Goal: Information Seeking & Learning: Understand process/instructions

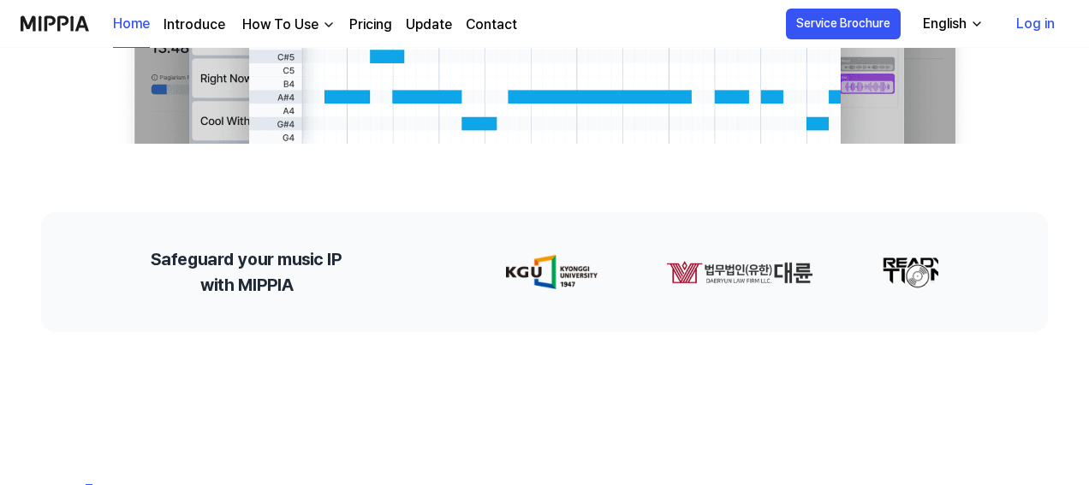
scroll to position [342, 0]
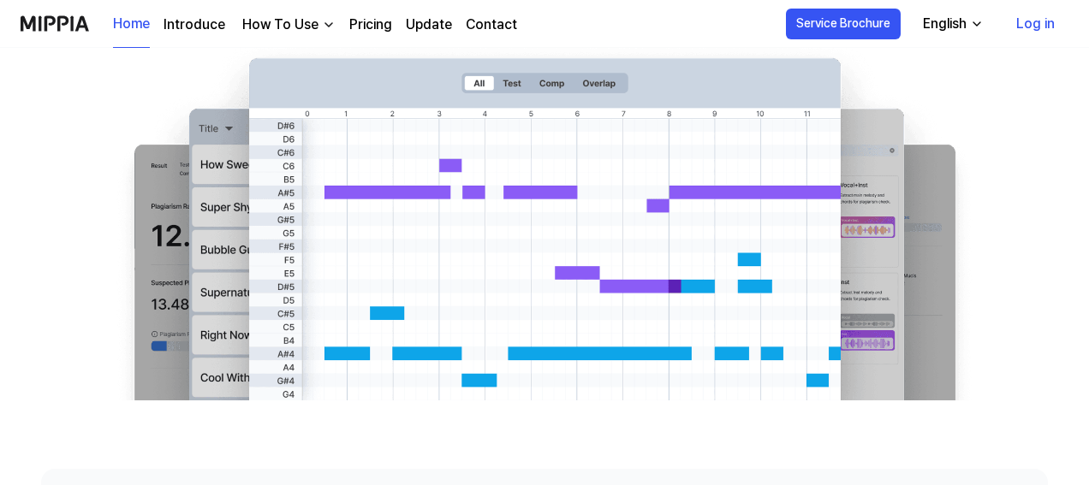
click at [298, 26] on div "How To Use" at bounding box center [280, 25] width 83 height 21
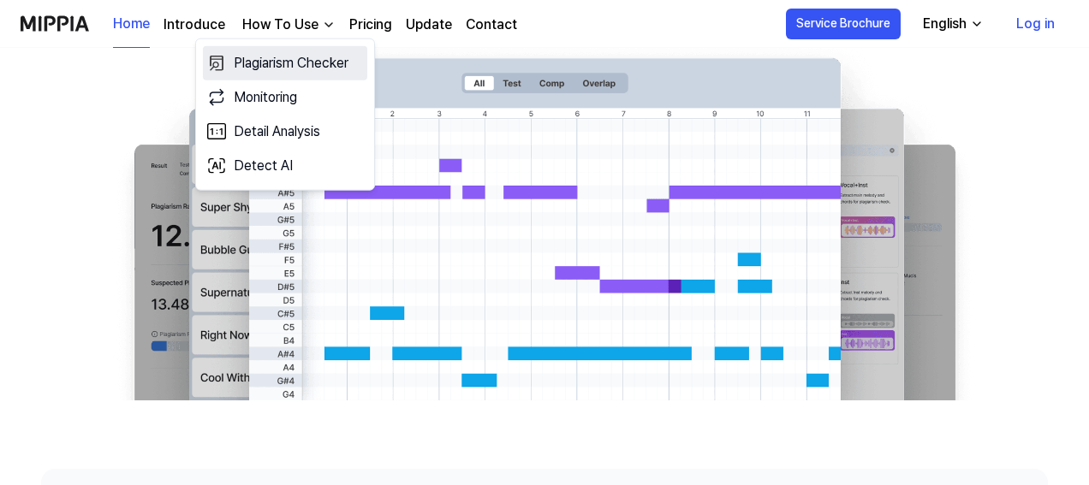
click at [295, 59] on link "Plagiarism Checker" at bounding box center [285, 63] width 164 height 34
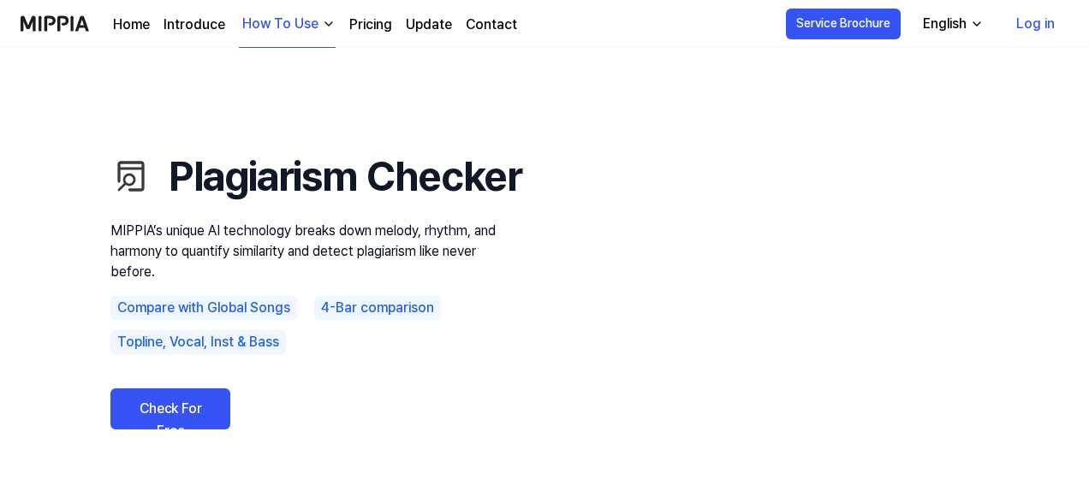
click at [356, 21] on link "Pricing" at bounding box center [370, 25] width 43 height 21
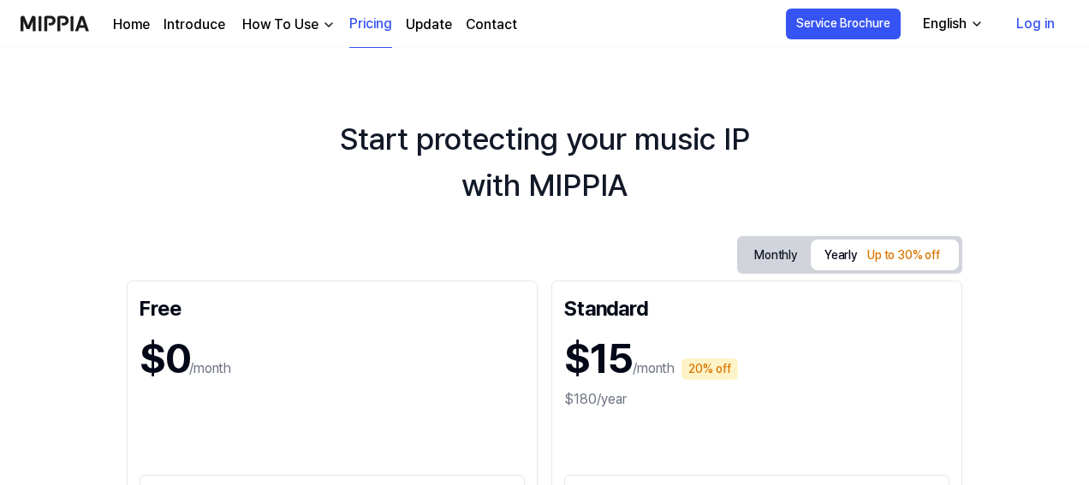
click at [281, 21] on div "How To Use" at bounding box center [280, 25] width 83 height 21
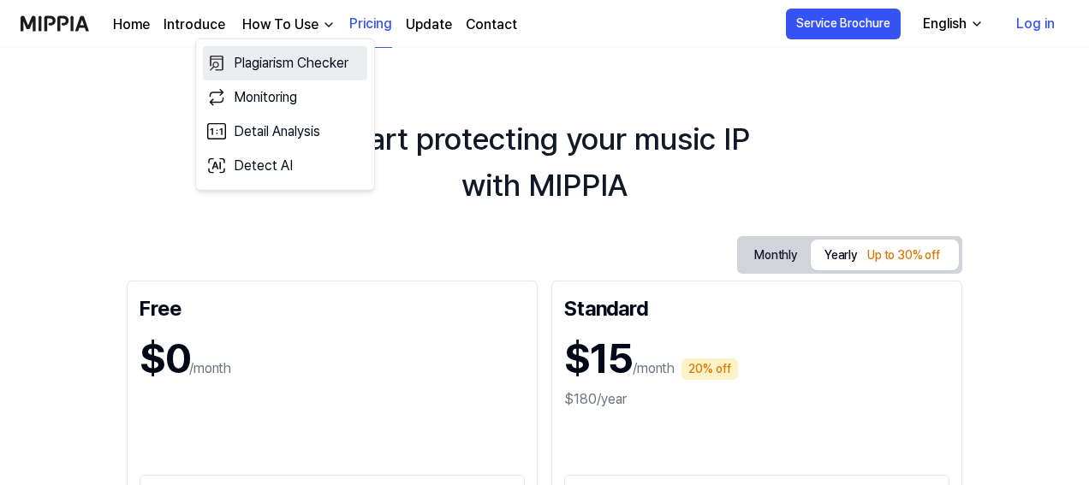
click at [271, 68] on link "Plagiarism Checker" at bounding box center [285, 63] width 164 height 34
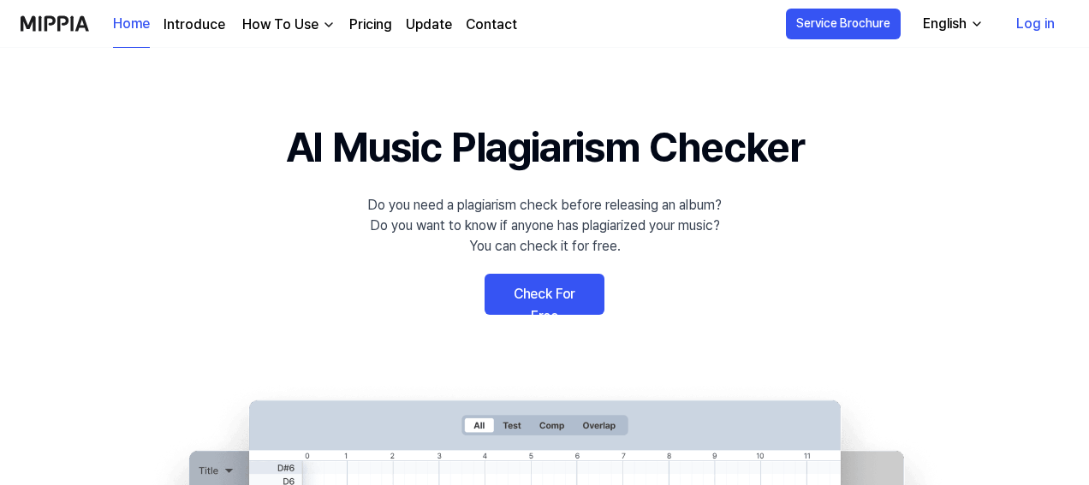
scroll to position [342, 0]
